Goal: Complete application form

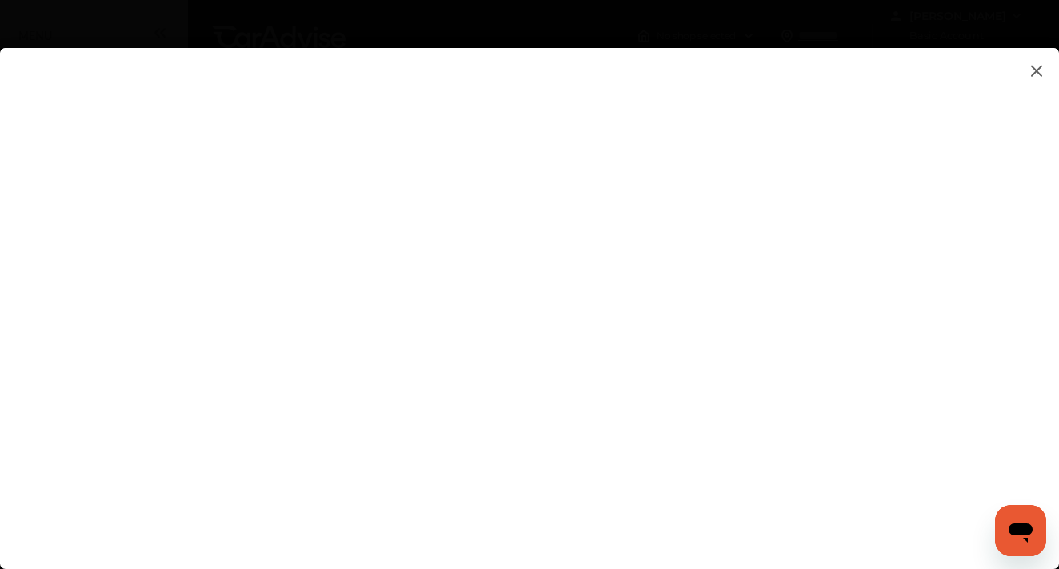
scroll to position [10, 0]
click at [935, 297] on flutter-view at bounding box center [529, 292] width 1059 height 489
click at [1012, 284] on flutter-view at bounding box center [529, 292] width 1059 height 489
click at [445, 478] on flutter-view at bounding box center [529, 292] width 1059 height 489
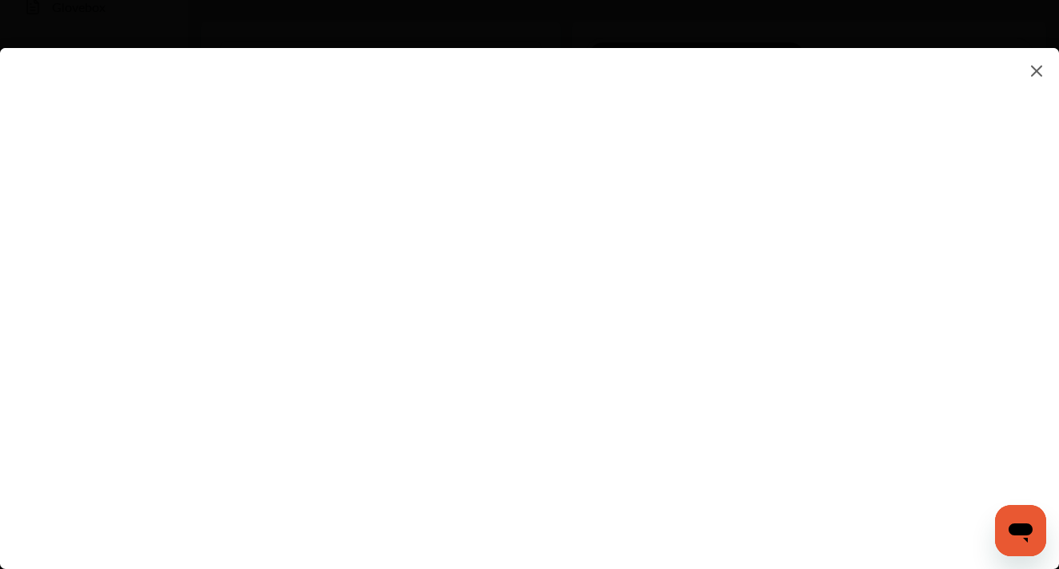
scroll to position [341, 0]
click at [978, 430] on flutter-view at bounding box center [529, 292] width 1059 height 489
click at [429, 514] on flutter-view at bounding box center [529, 292] width 1059 height 489
click at [450, 425] on flutter-view at bounding box center [529, 292] width 1059 height 489
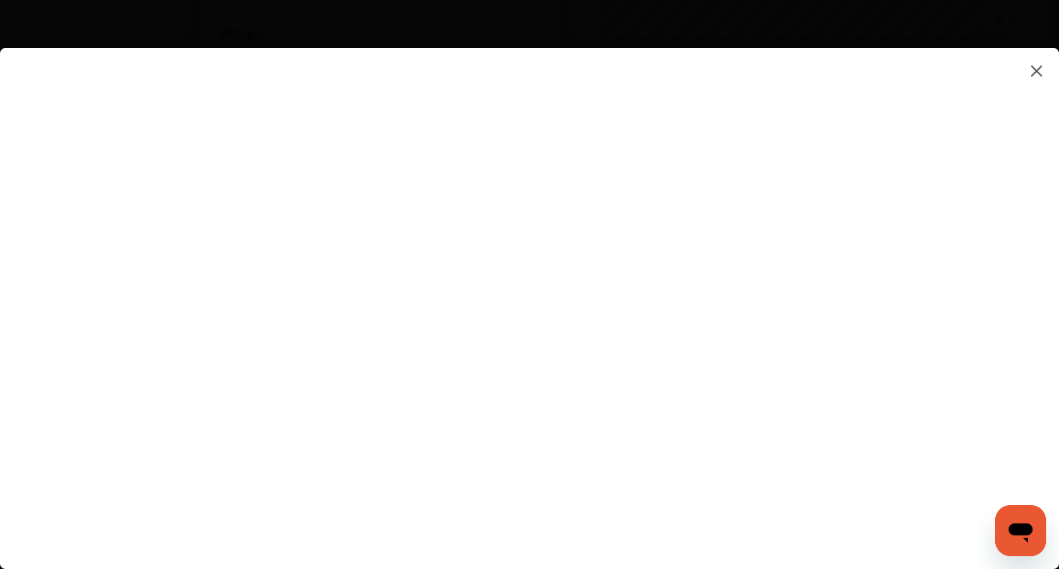
scroll to position [686, 0]
click at [932, 209] on flutter-view at bounding box center [529, 292] width 1059 height 489
click at [1013, 377] on flutter-view at bounding box center [529, 292] width 1059 height 489
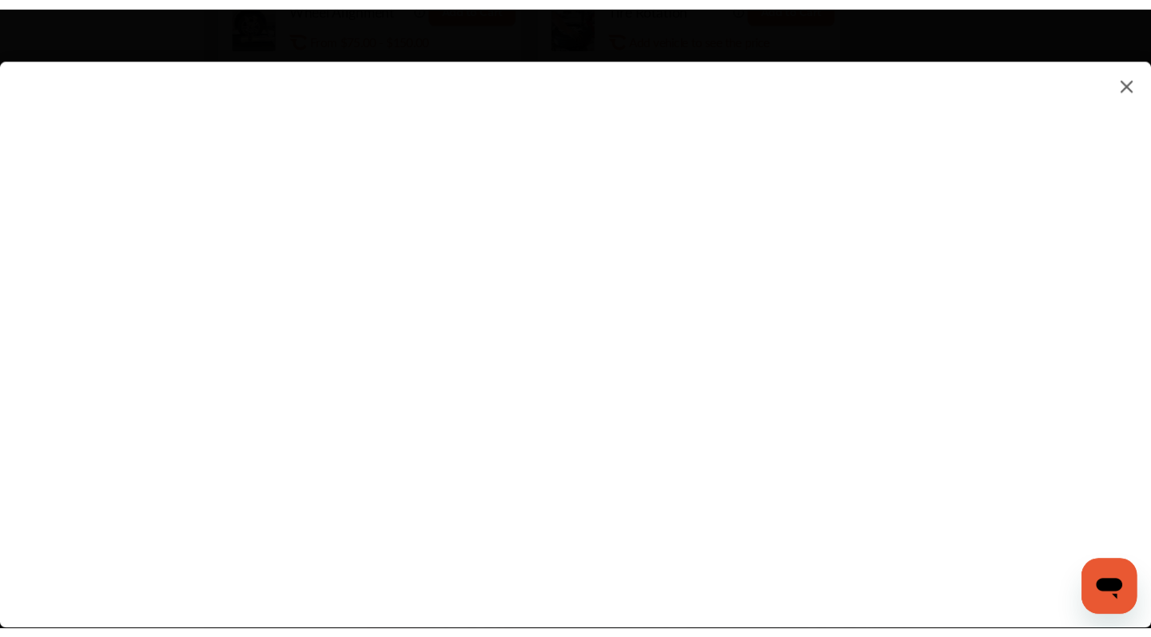
scroll to position [1064, 0]
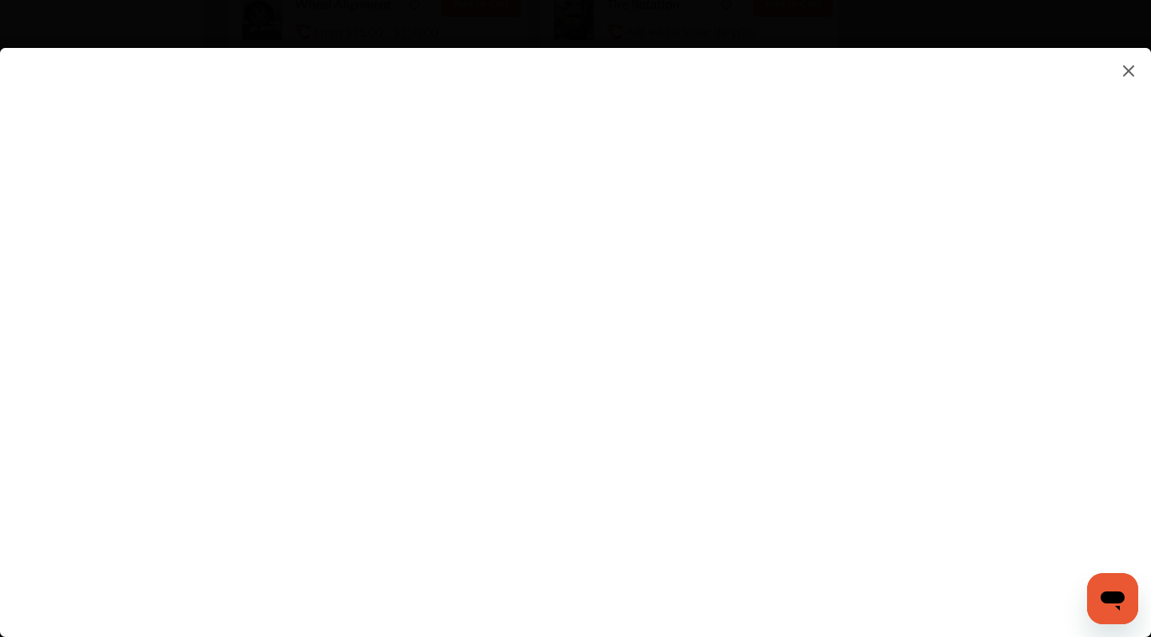
click at [1001, 405] on flutter-view at bounding box center [575, 326] width 1151 height 557
click at [846, 471] on flutter-view at bounding box center [575, 326] width 1151 height 557
type input "**********"
click at [998, 565] on flutter-view "**********" at bounding box center [575, 326] width 1151 height 557
click at [698, 507] on flutter-view at bounding box center [575, 326] width 1151 height 557
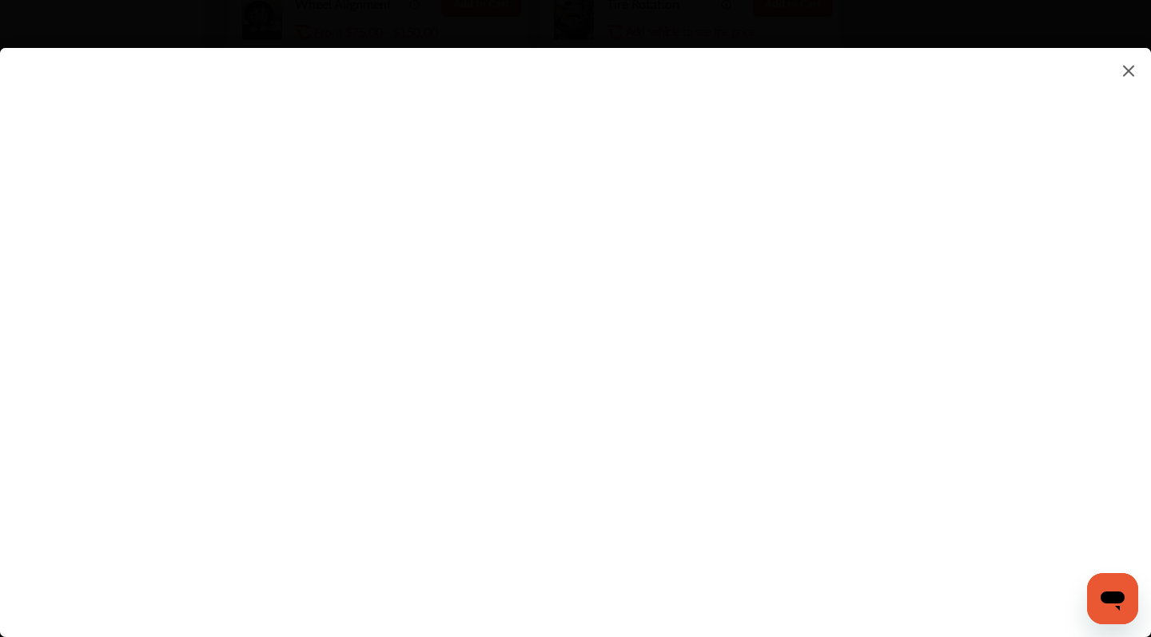
type textarea "**********"
click at [752, 568] on flutter-view "**********" at bounding box center [575, 326] width 1151 height 557
click at [998, 438] on flutter-view at bounding box center [575, 326] width 1151 height 557
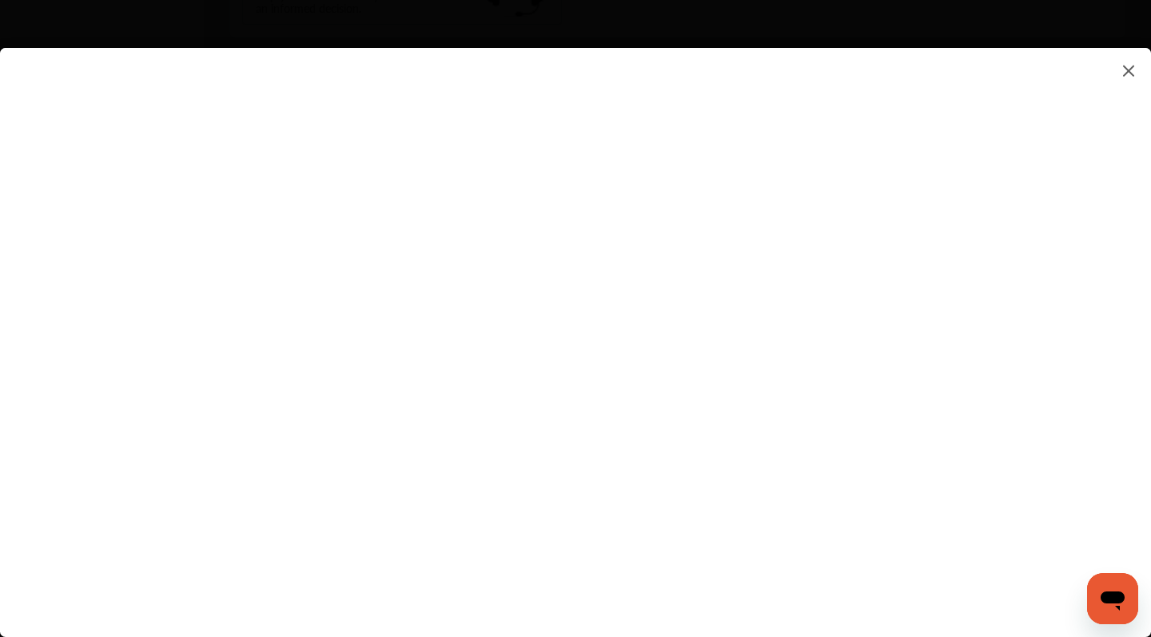
click at [1058, 72] on img at bounding box center [1129, 71] width 19 height 20
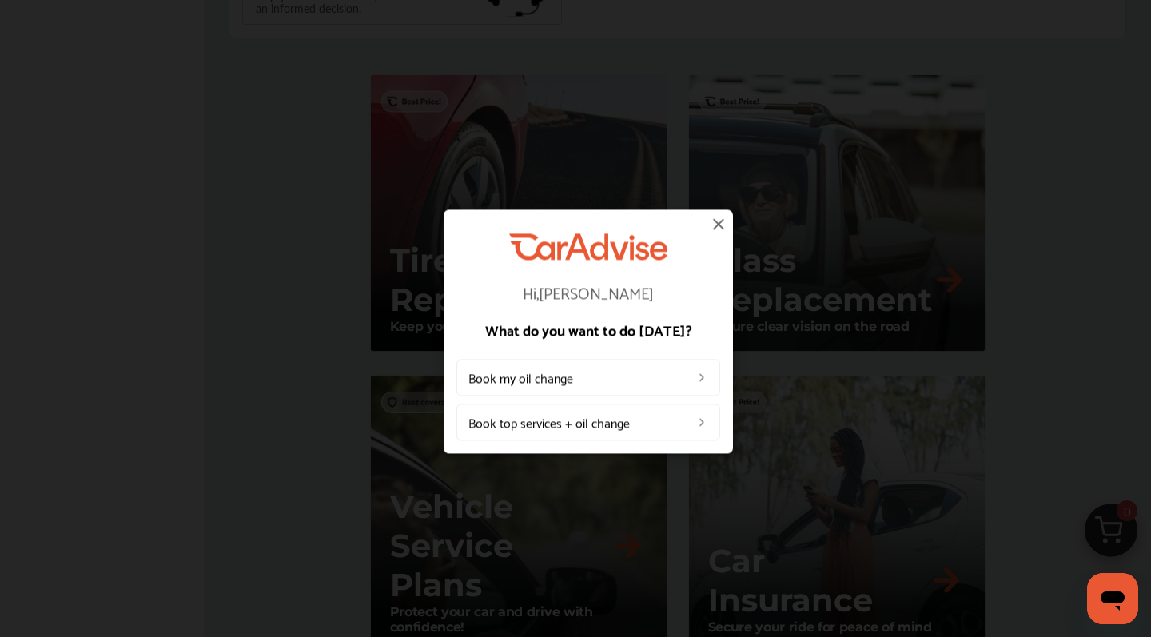
click at [716, 225] on img at bounding box center [718, 223] width 19 height 19
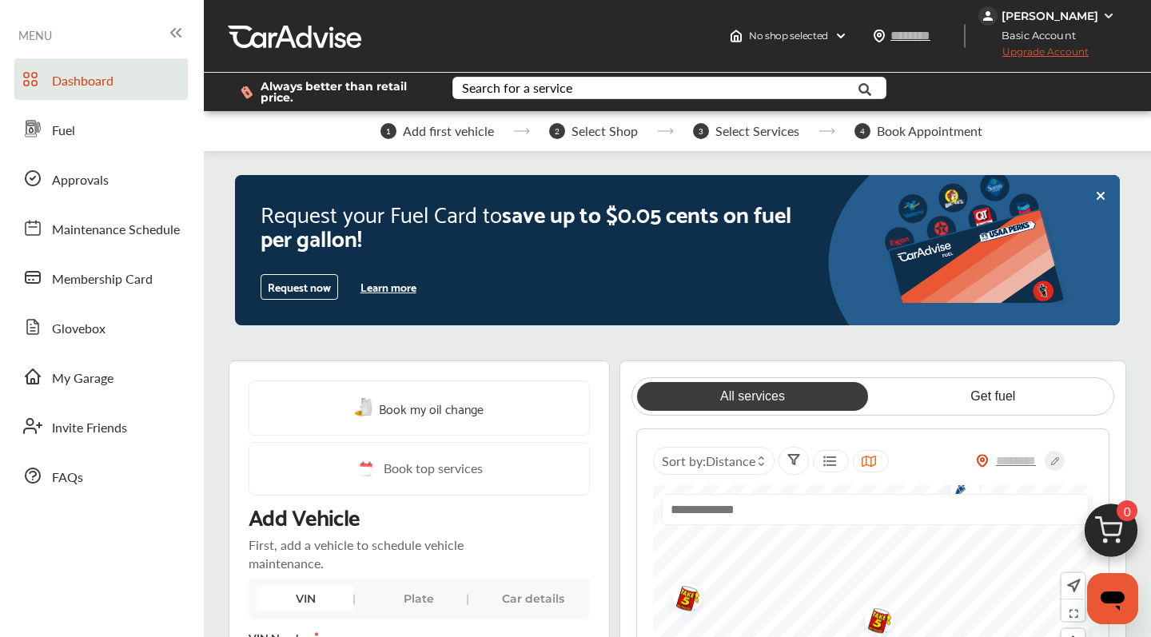
scroll to position [0, 0]
